Goal: Transaction & Acquisition: Purchase product/service

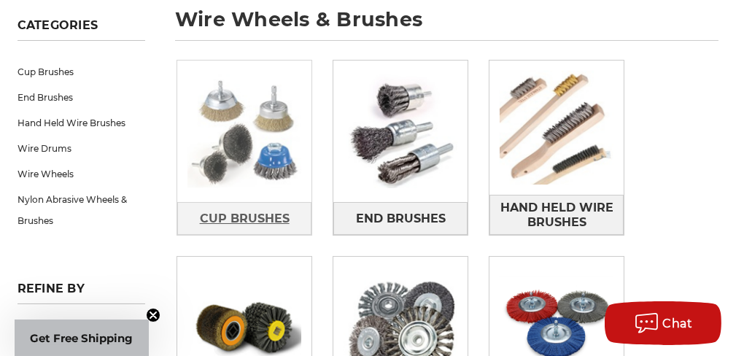
scroll to position [292, 0]
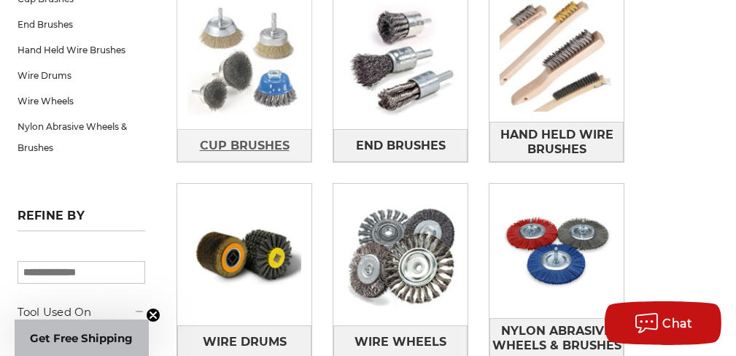
click at [252, 141] on span "Cup Brushes" at bounding box center [245, 146] width 90 height 25
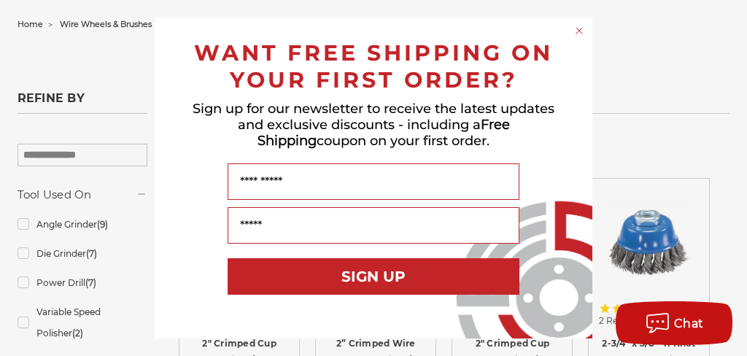
click at [582, 30] on circle "Close dialog" at bounding box center [580, 31] width 14 height 14
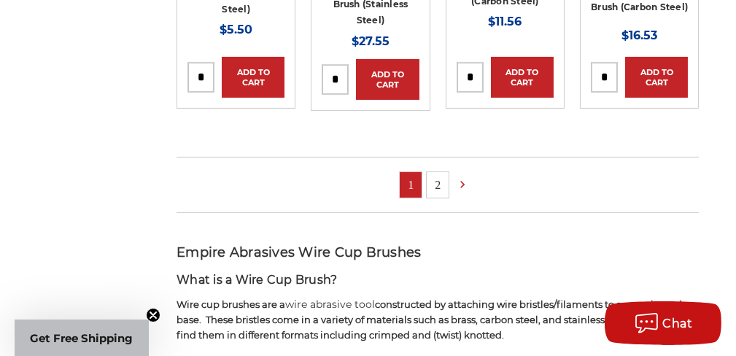
scroll to position [1313, 0]
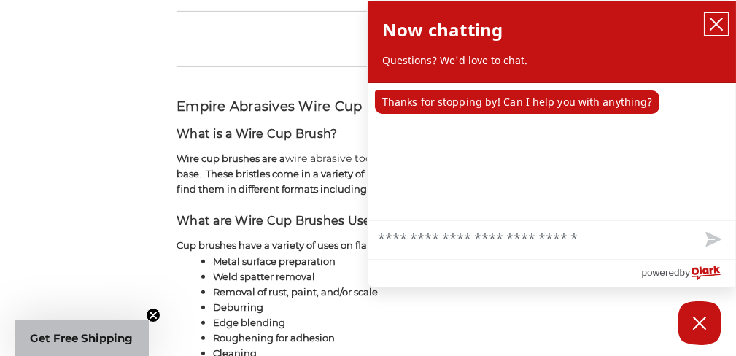
click at [722, 23] on icon "close chatbox" at bounding box center [716, 24] width 15 height 15
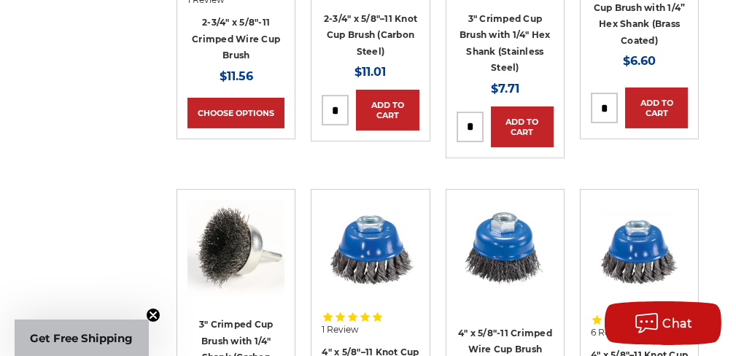
scroll to position [438, 0]
